Goal: Information Seeking & Learning: Learn about a topic

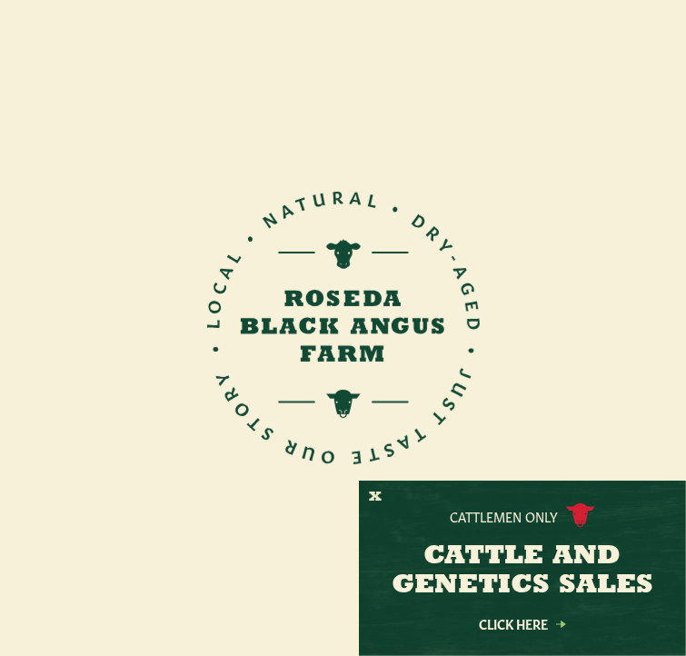
scroll to position [338, 0]
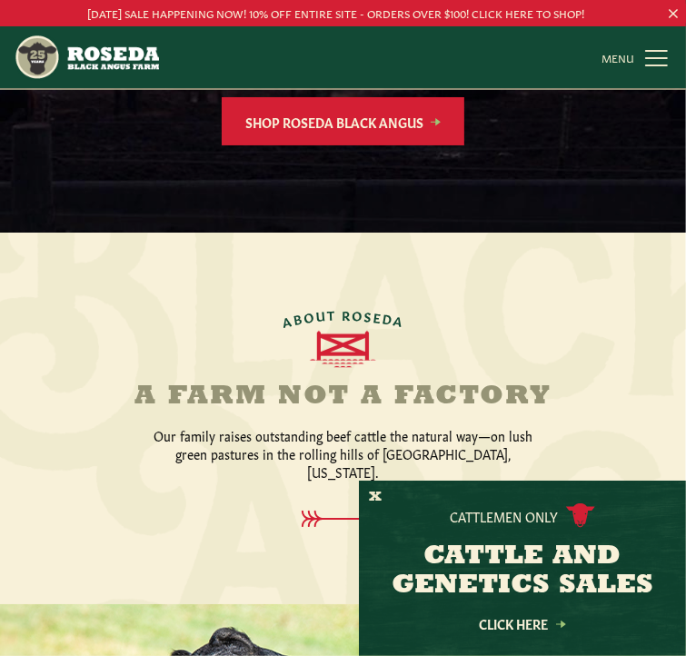
click at [658, 59] on link "MENU CLOSE" at bounding box center [636, 57] width 71 height 36
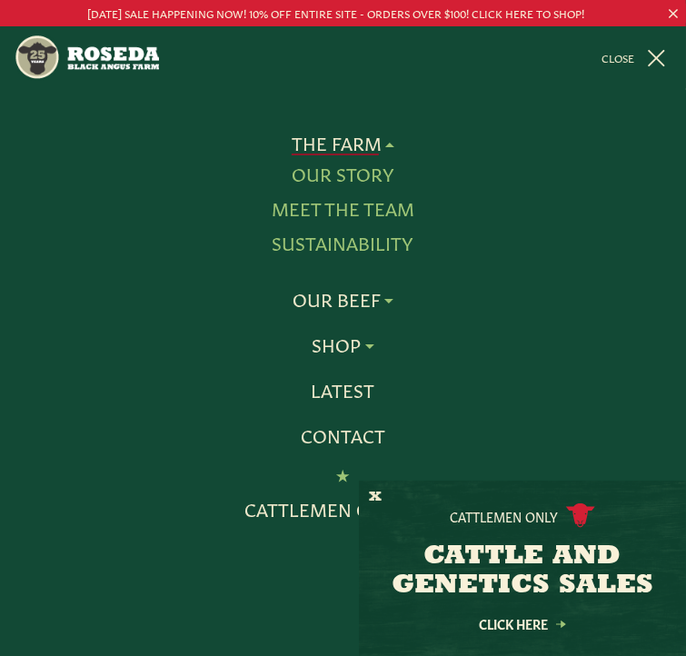
click at [335, 234] on link "Sustainability" at bounding box center [343, 244] width 142 height 24
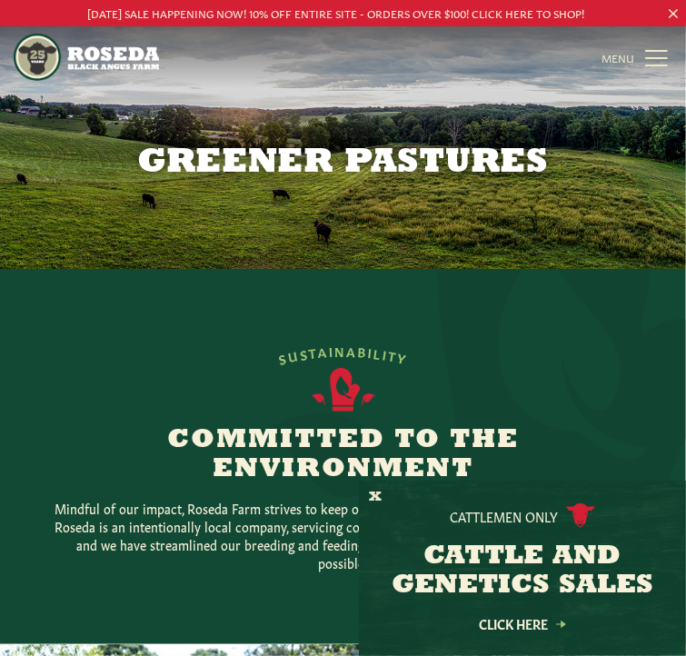
click at [647, 54] on link "MENU CLOSE" at bounding box center [636, 57] width 71 height 36
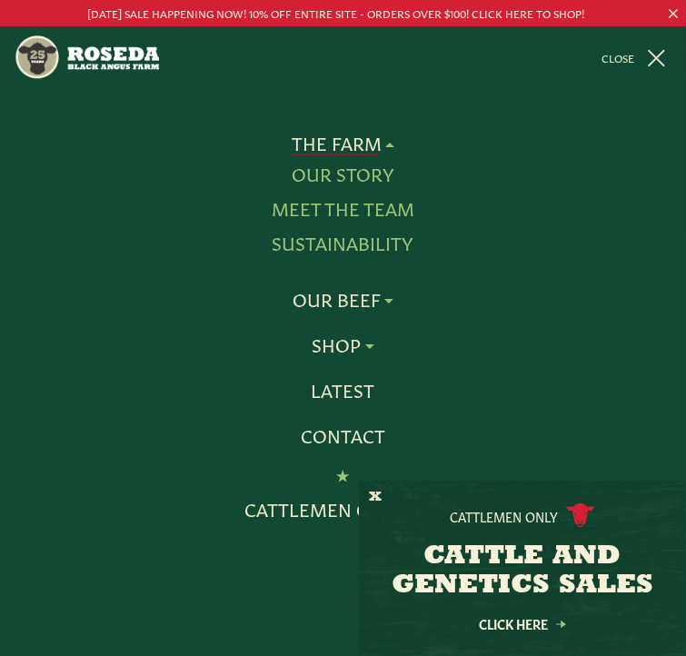
click at [344, 181] on link "Our Story" at bounding box center [343, 175] width 103 height 24
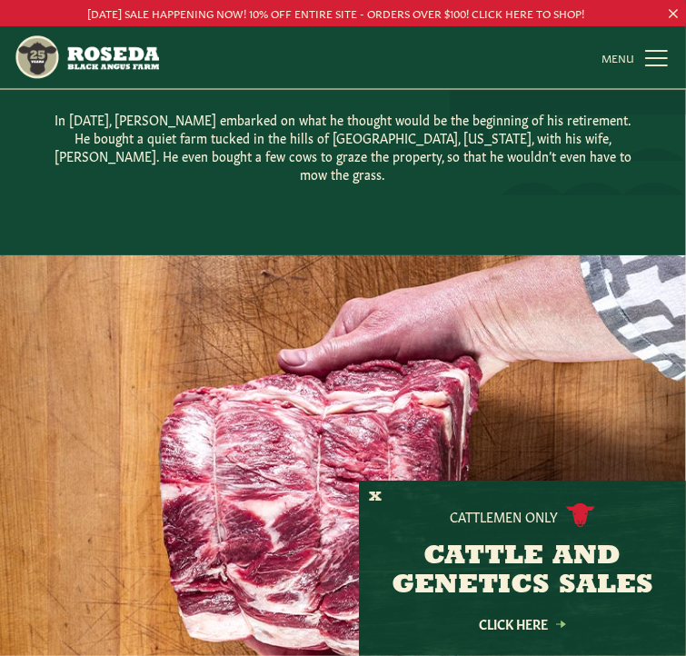
scroll to position [432, 0]
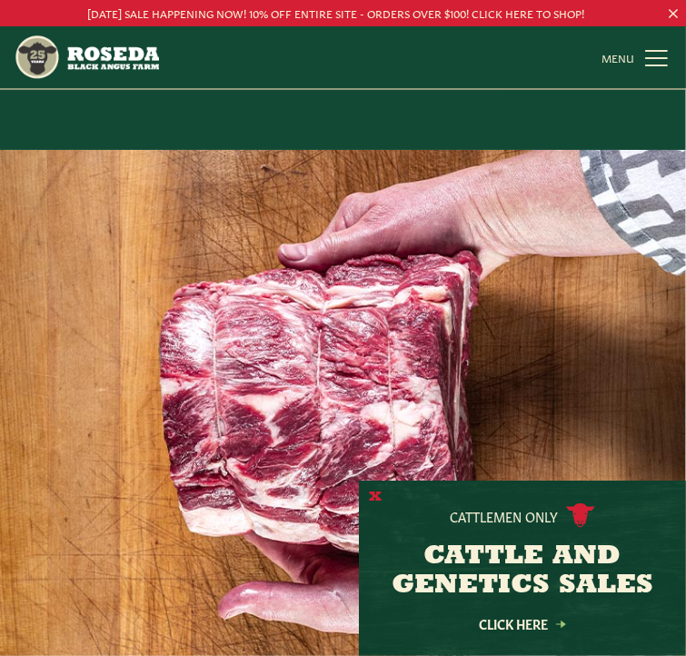
click at [375, 498] on button "X" at bounding box center [375, 497] width 13 height 19
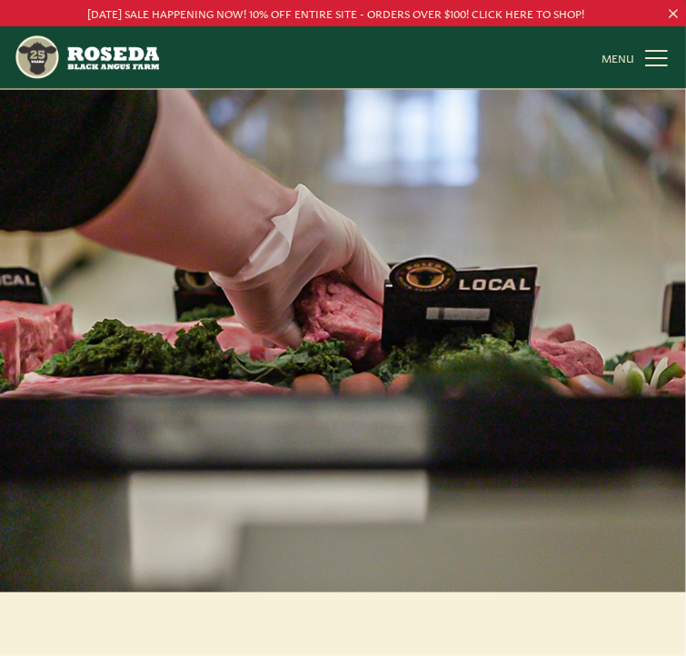
scroll to position [3600, 0]
